Goal: Information Seeking & Learning: Check status

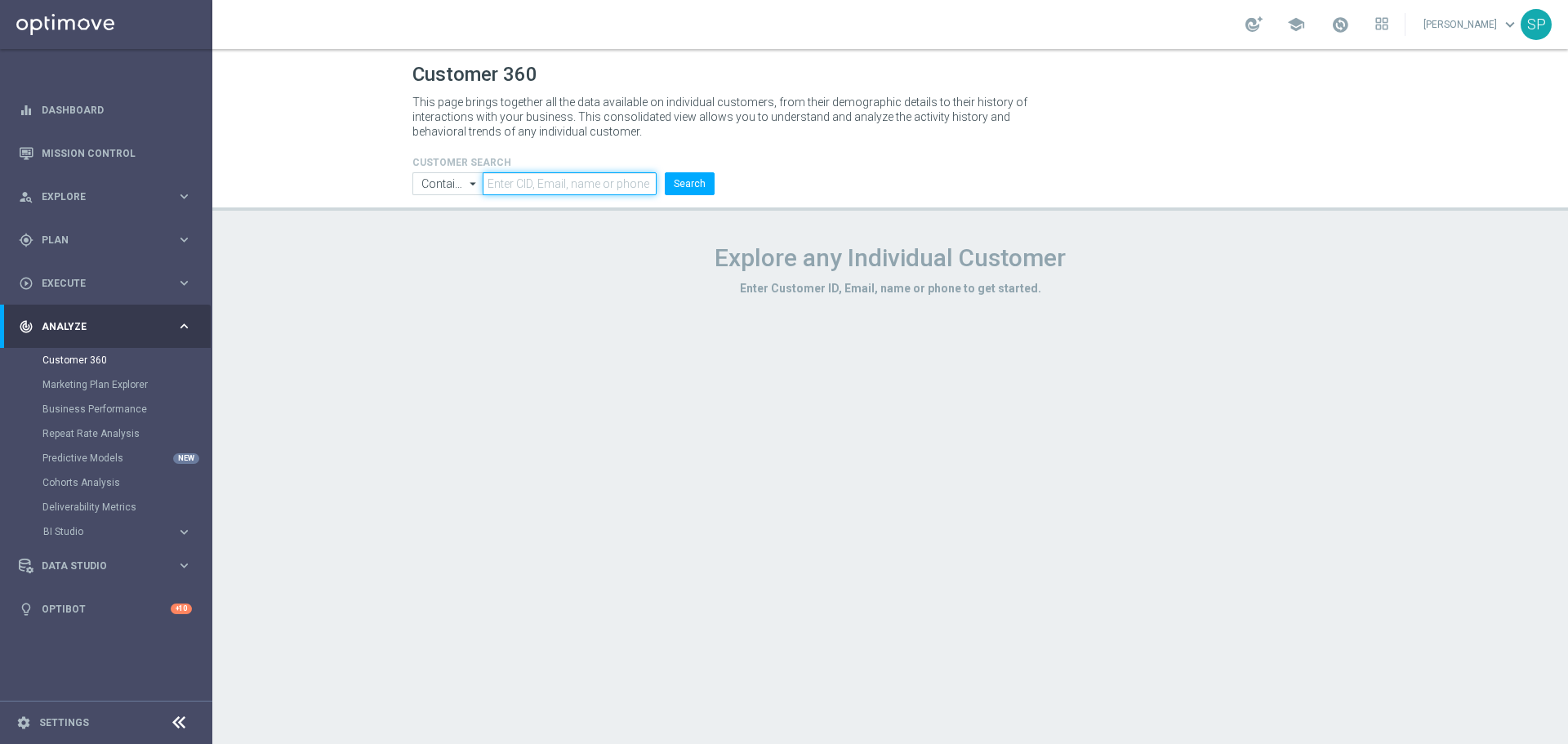
click at [574, 188] on input "text" at bounding box center [570, 184] width 174 height 23
paste input "616983"
click at [665, 172] on button "Search" at bounding box center [689, 184] width 50 height 23
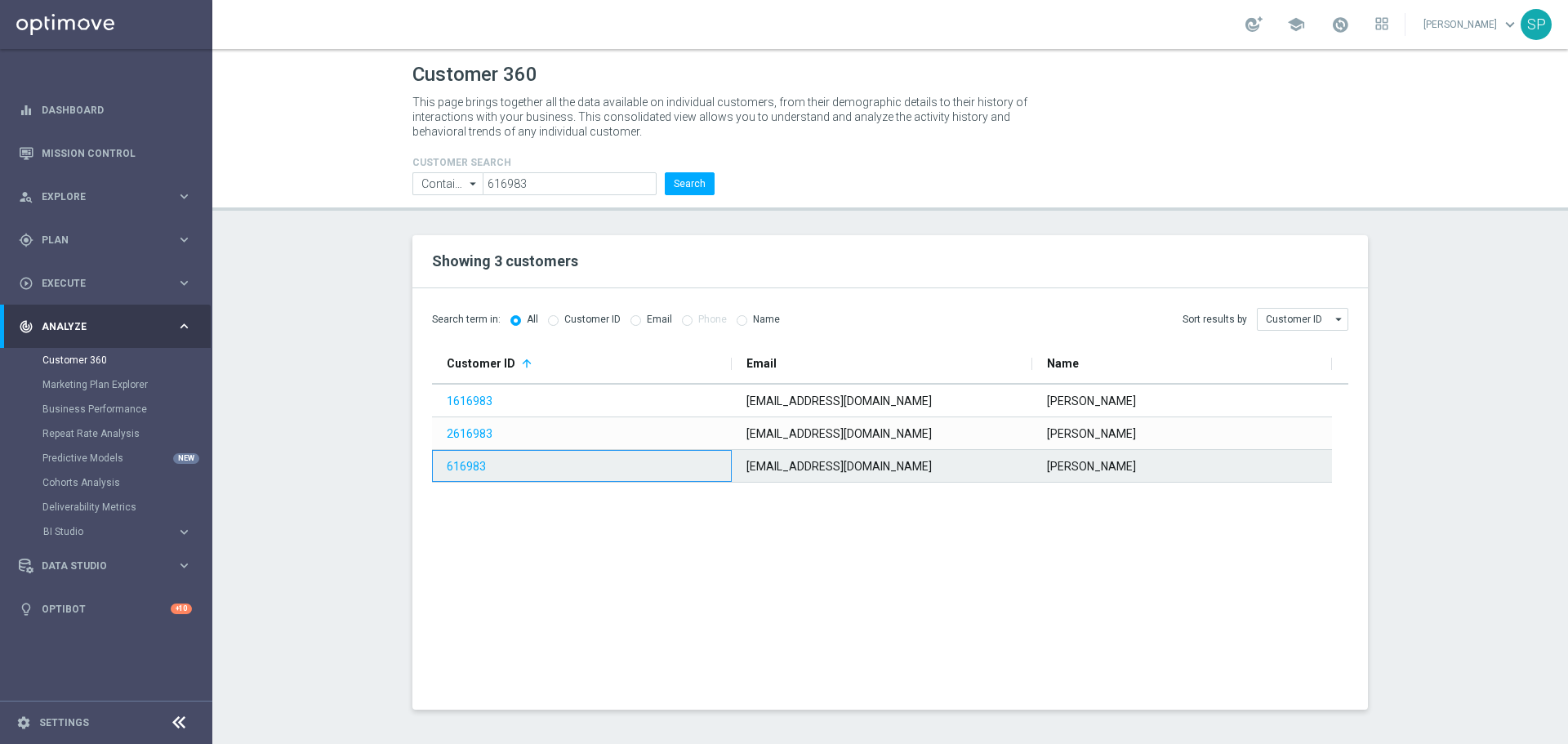
click at [475, 464] on link "616983" at bounding box center [466, 467] width 39 height 13
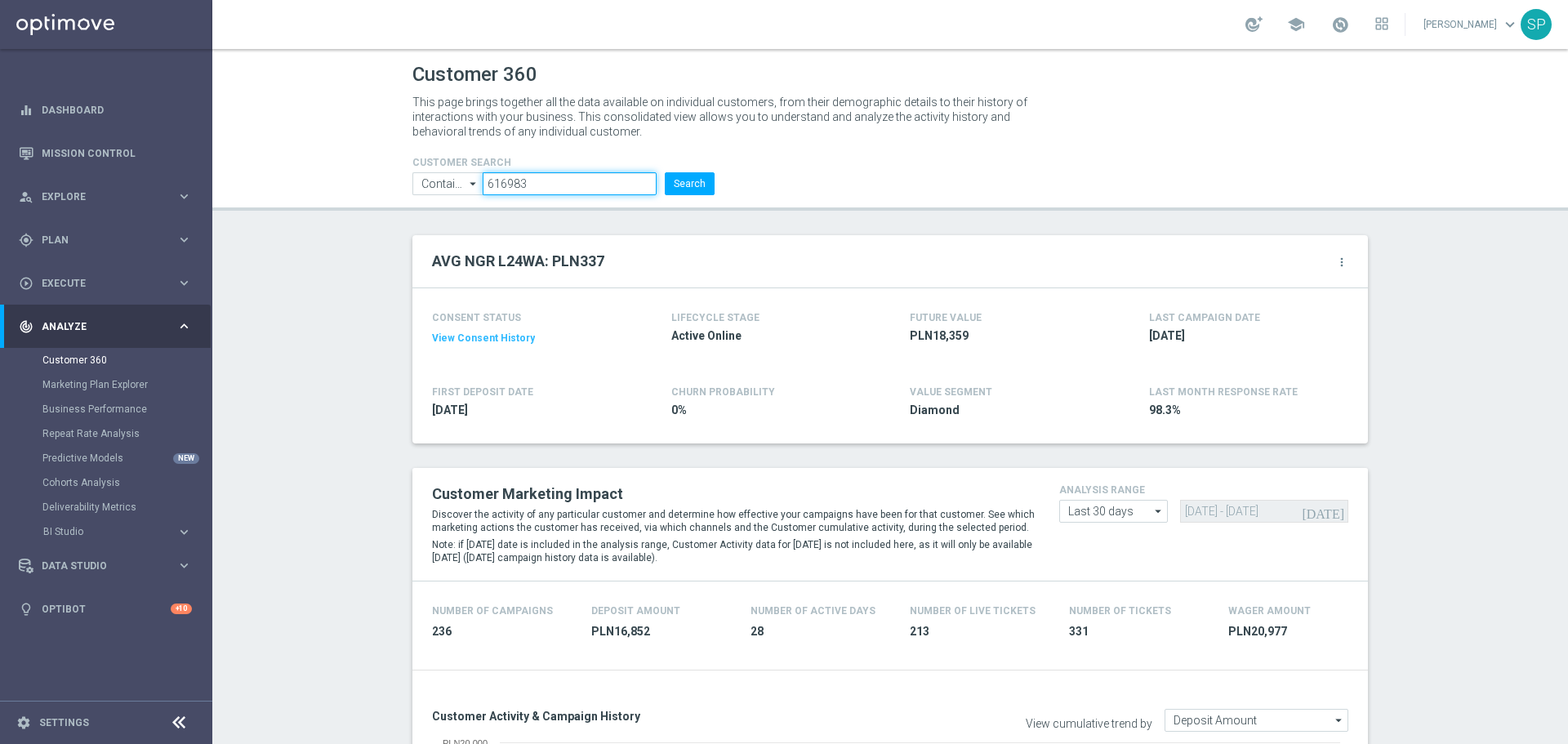
click at [549, 175] on input "616983" at bounding box center [570, 184] width 174 height 23
paste input "1685255"
type input "1685255"
click at [665, 172] on button "Search" at bounding box center [689, 184] width 50 height 23
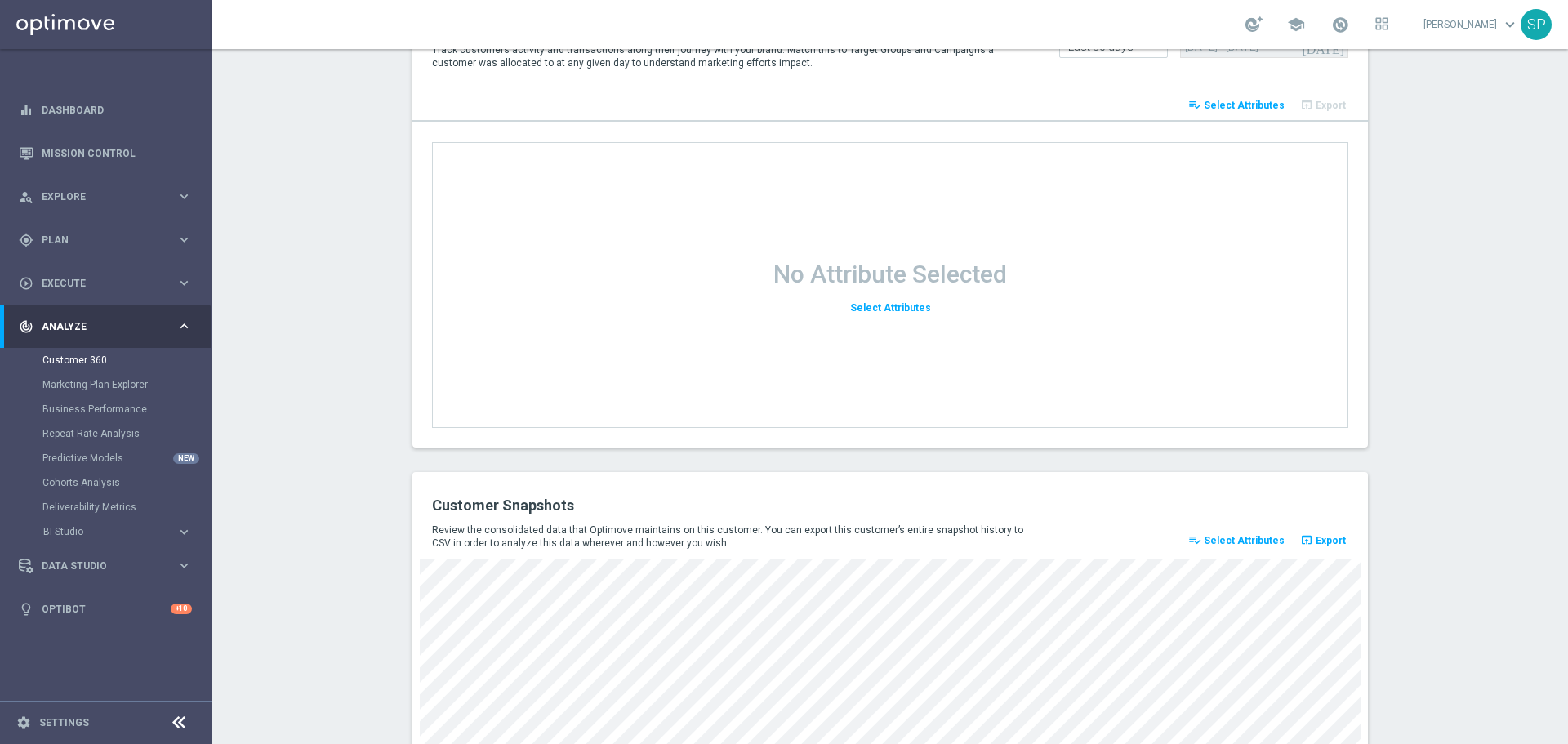
scroll to position [2095, 0]
